Goal: Find specific page/section: Find specific page/section

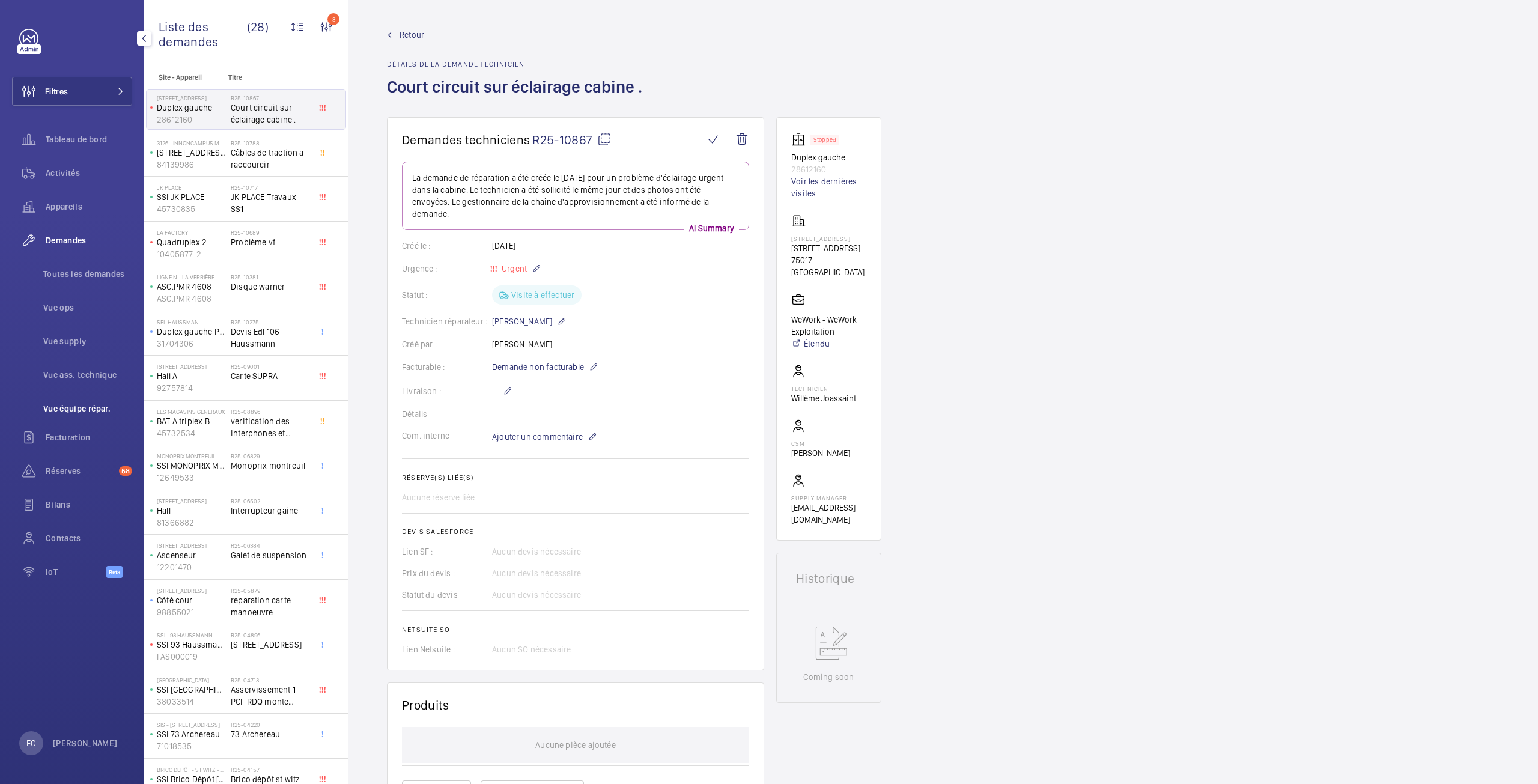
scroll to position [523, 0]
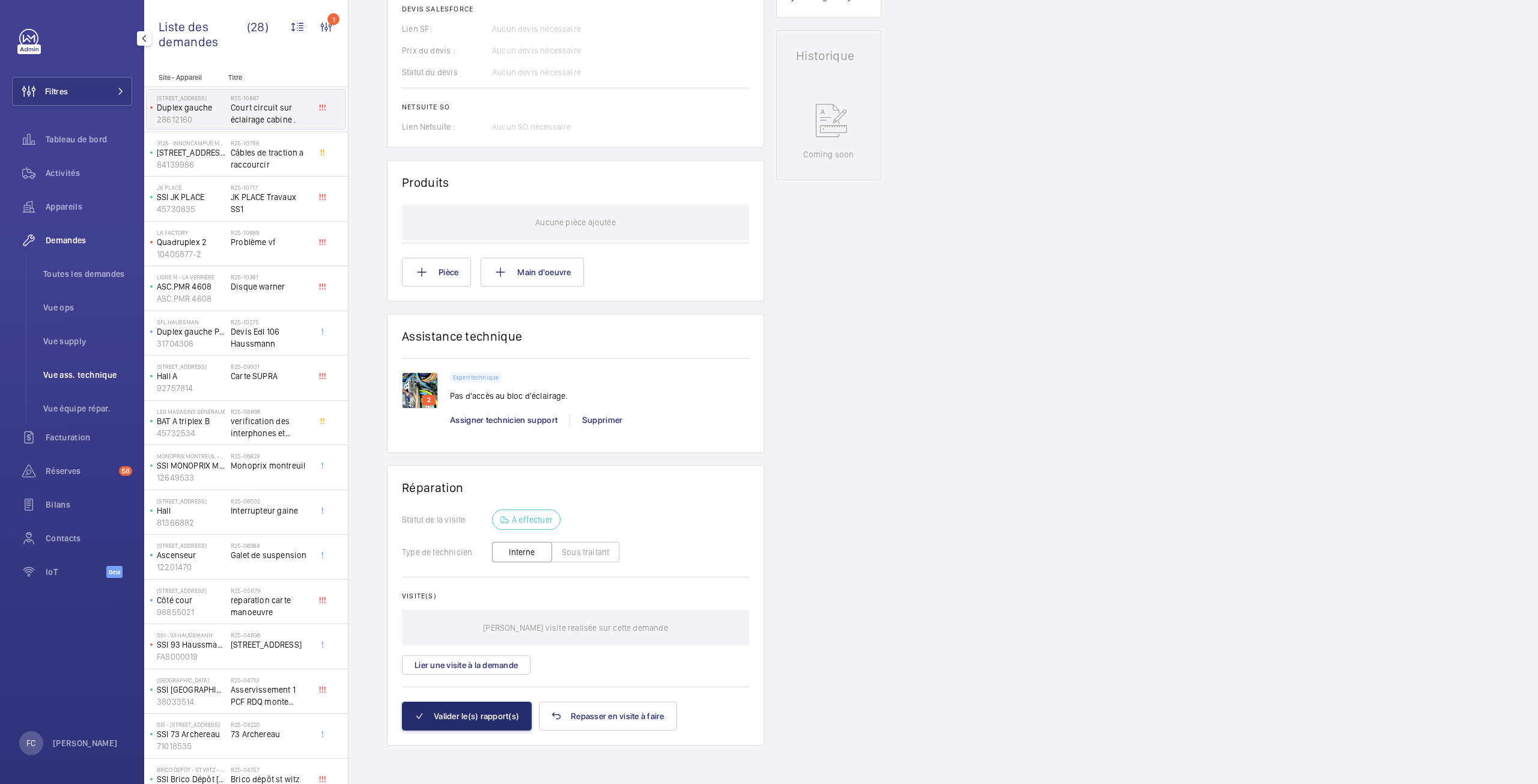
click at [80, 377] on span "Vue ass. technique" at bounding box center [88, 375] width 89 height 12
